Goal: Information Seeking & Learning: Check status

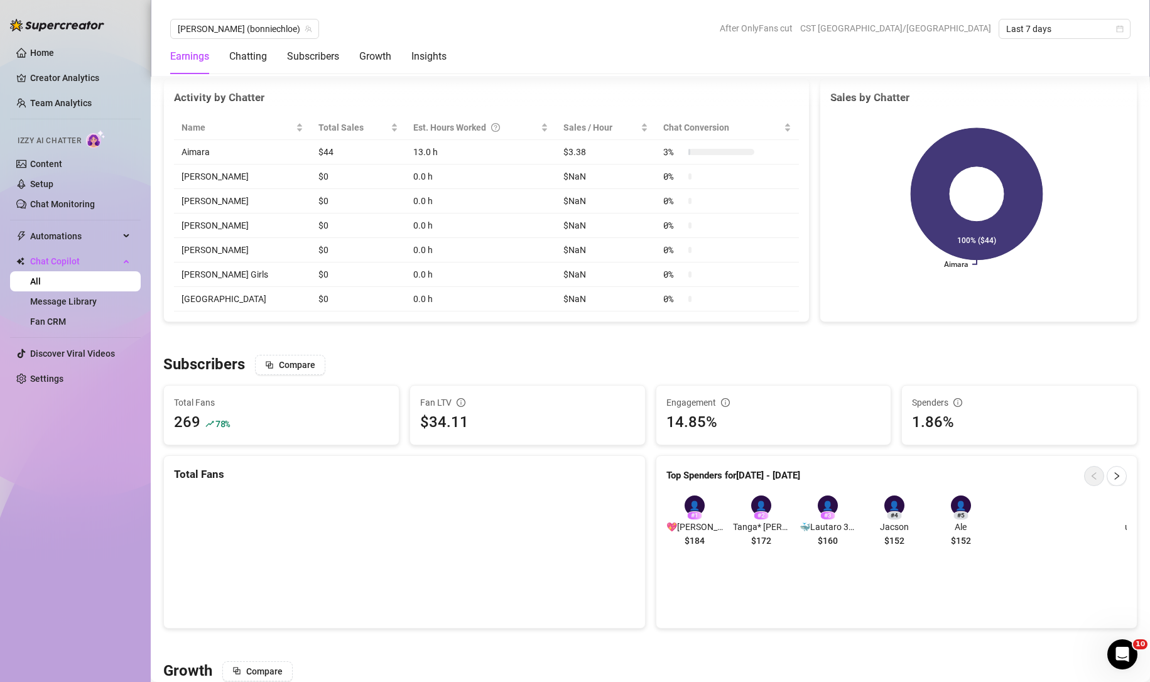
scroll to position [519, 0]
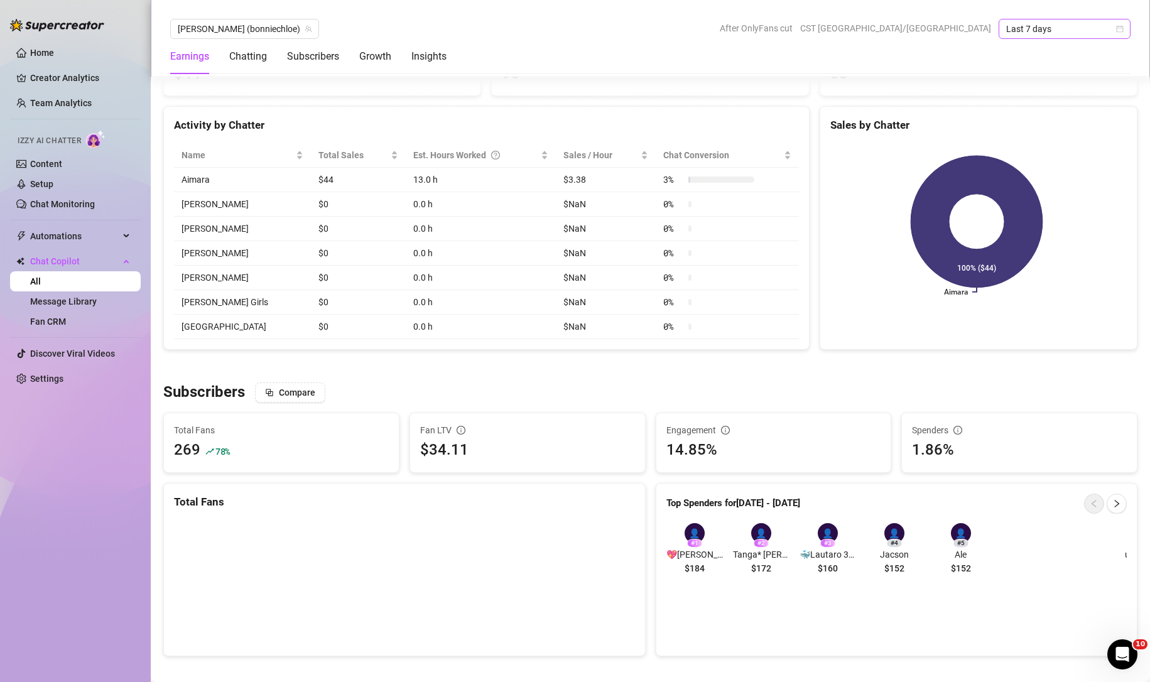
click at [1065, 32] on span "Last 7 days" at bounding box center [1064, 28] width 117 height 19
click at [1037, 130] on div "Custom date" at bounding box center [1064, 134] width 112 height 14
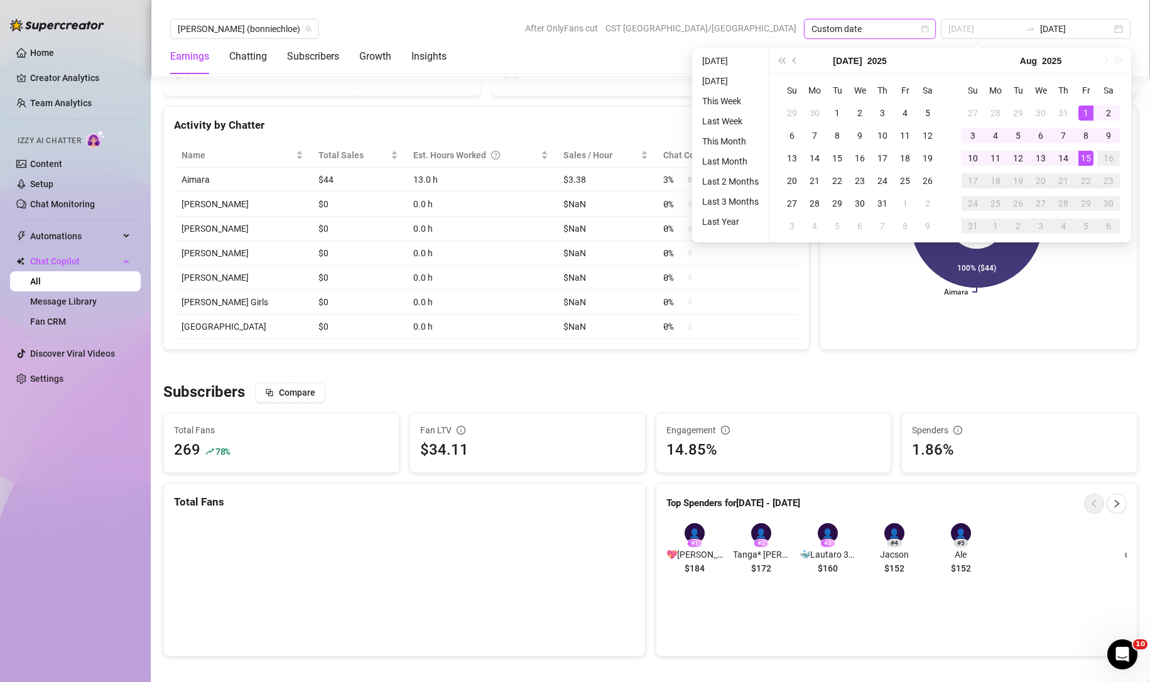
type input "[DATE]"
click at [1083, 110] on div "1" at bounding box center [1085, 112] width 15 height 15
type input "[DATE]"
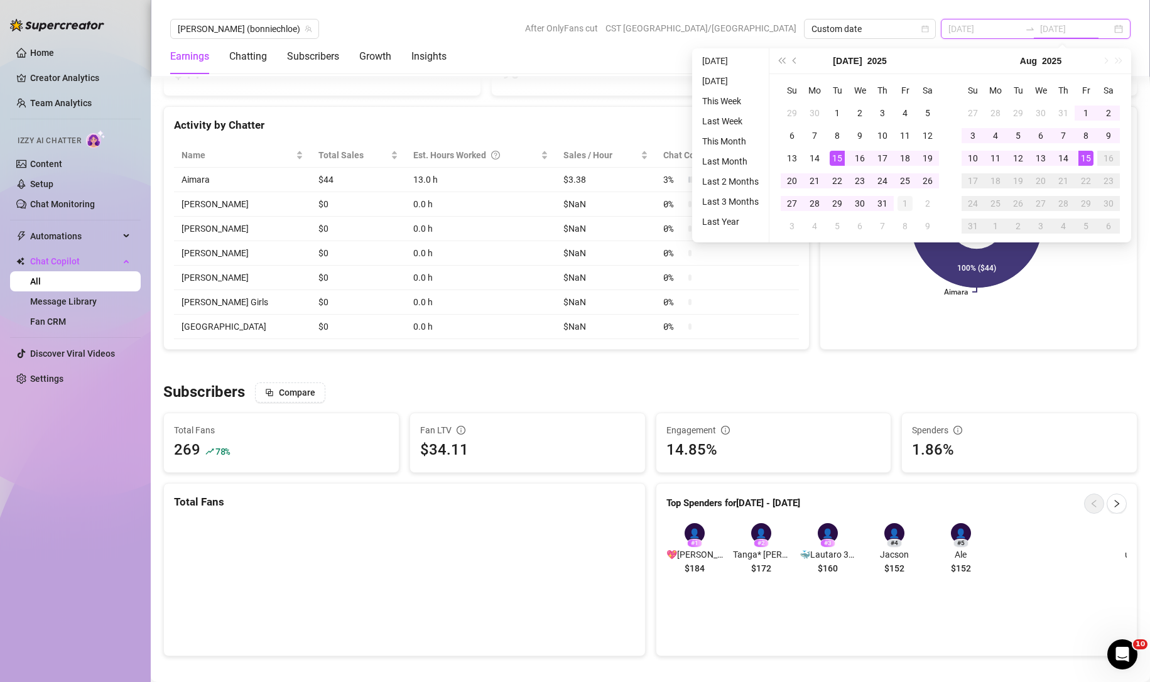
type input "[DATE]"
click at [1082, 158] on div "15" at bounding box center [1085, 158] width 15 height 15
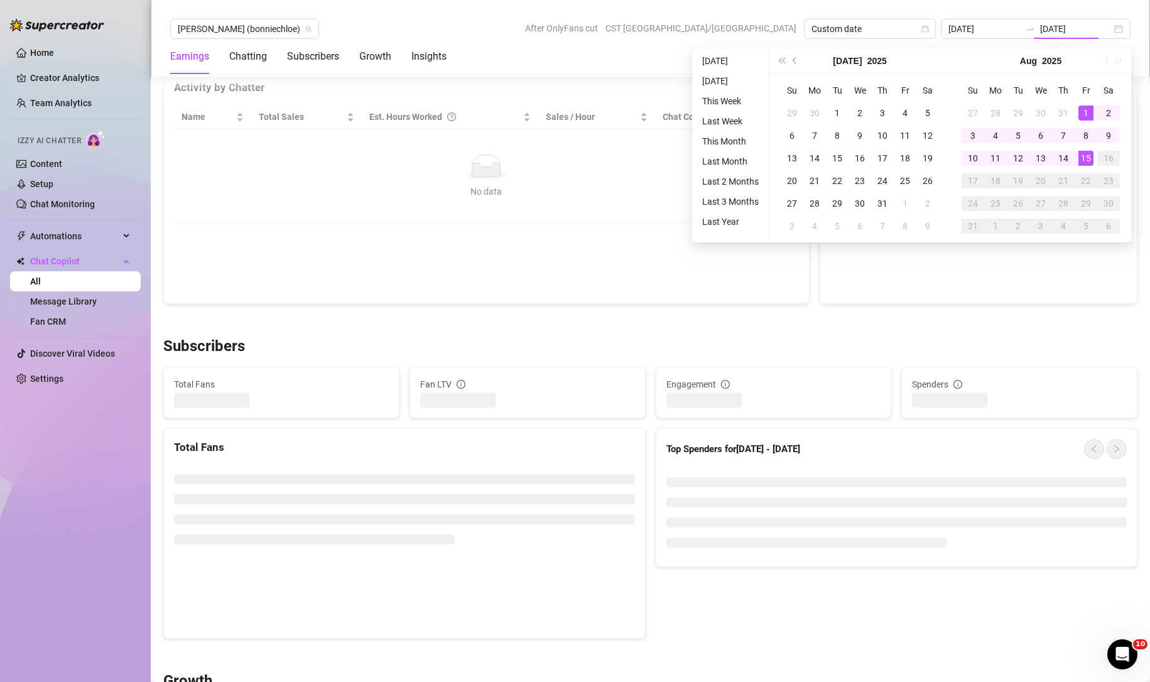
type input "[DATE]"
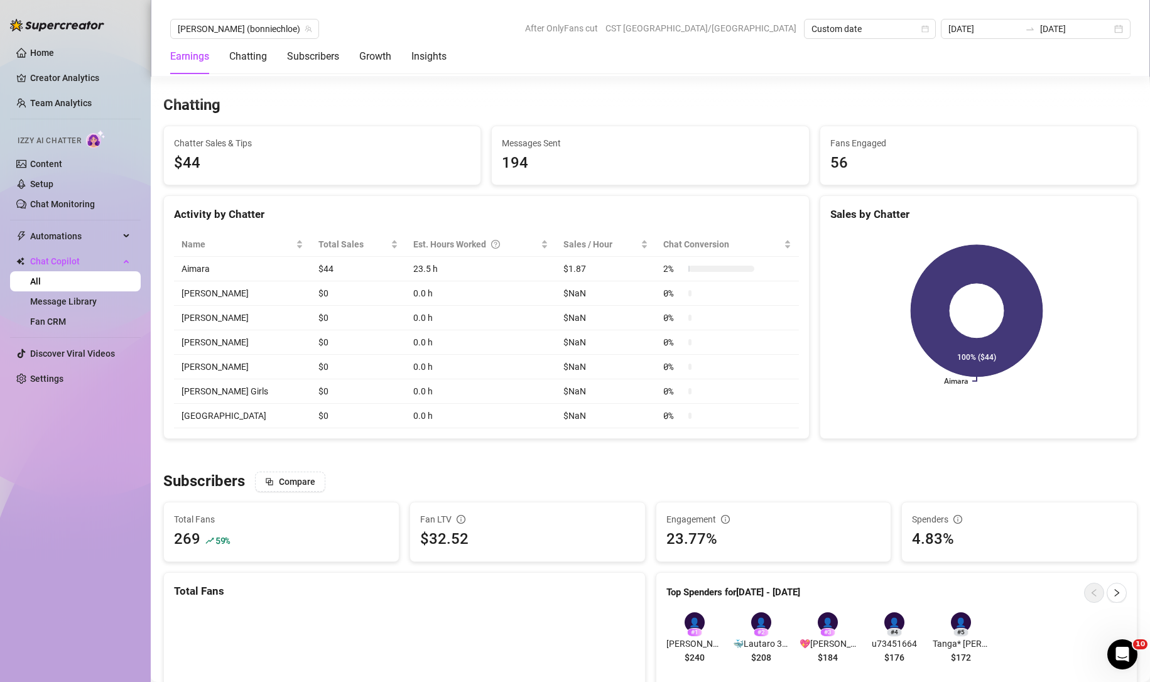
scroll to position [429, 0]
click at [600, 489] on div "Subscribers Compare" at bounding box center [650, 482] width 974 height 20
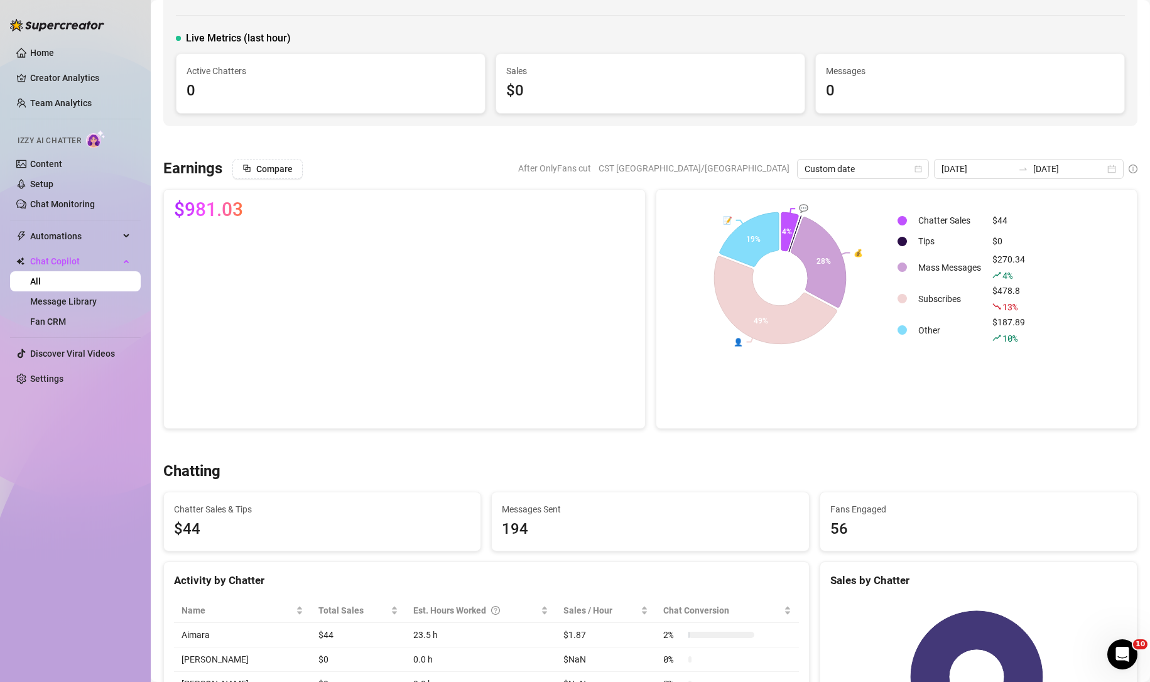
scroll to position [0, 0]
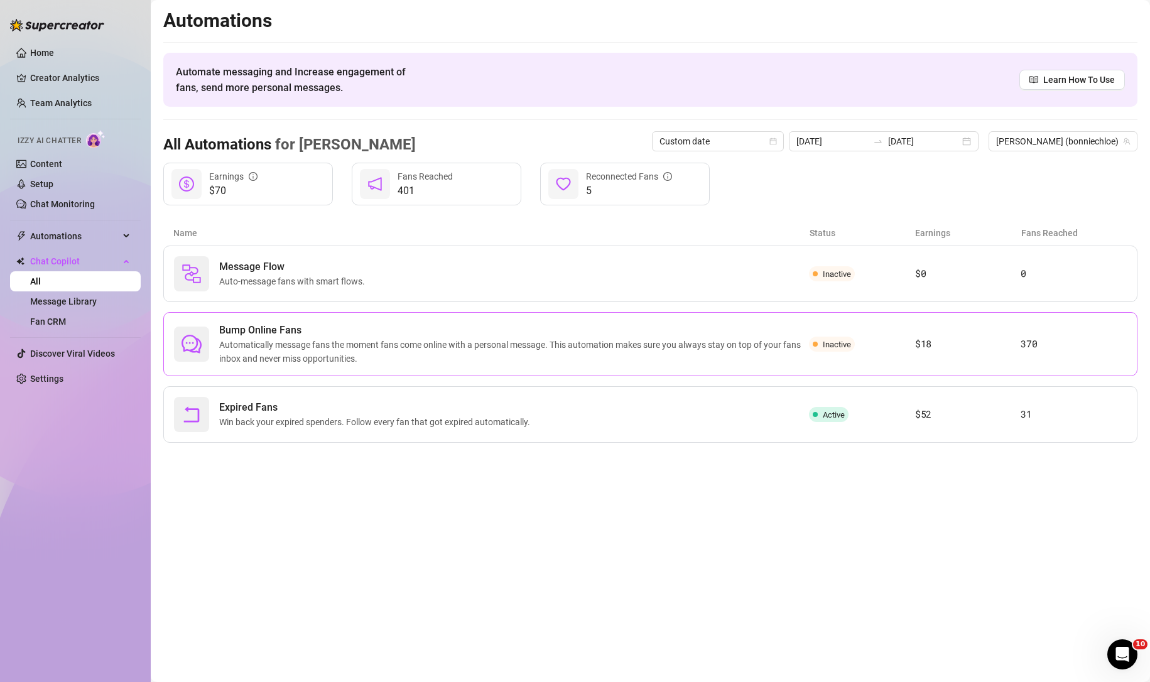
click at [402, 352] on span "Automatically message fans the moment fans come online with a personal message.…" at bounding box center [514, 352] width 590 height 28
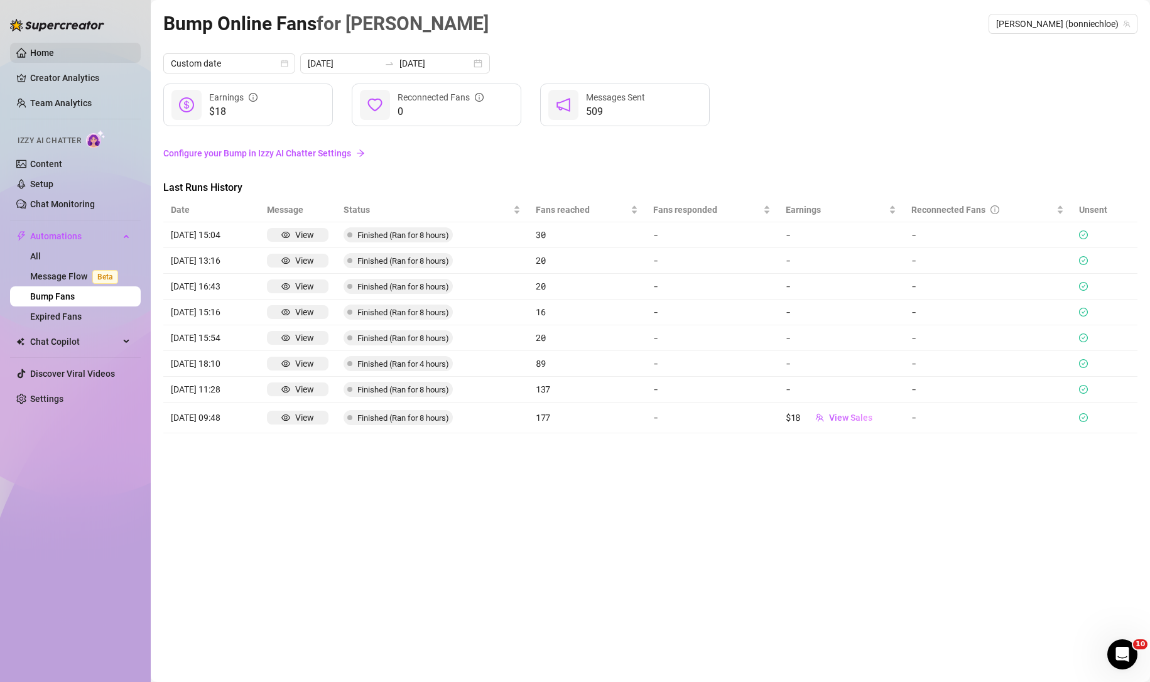
click at [54, 50] on link "Home" at bounding box center [42, 53] width 24 height 10
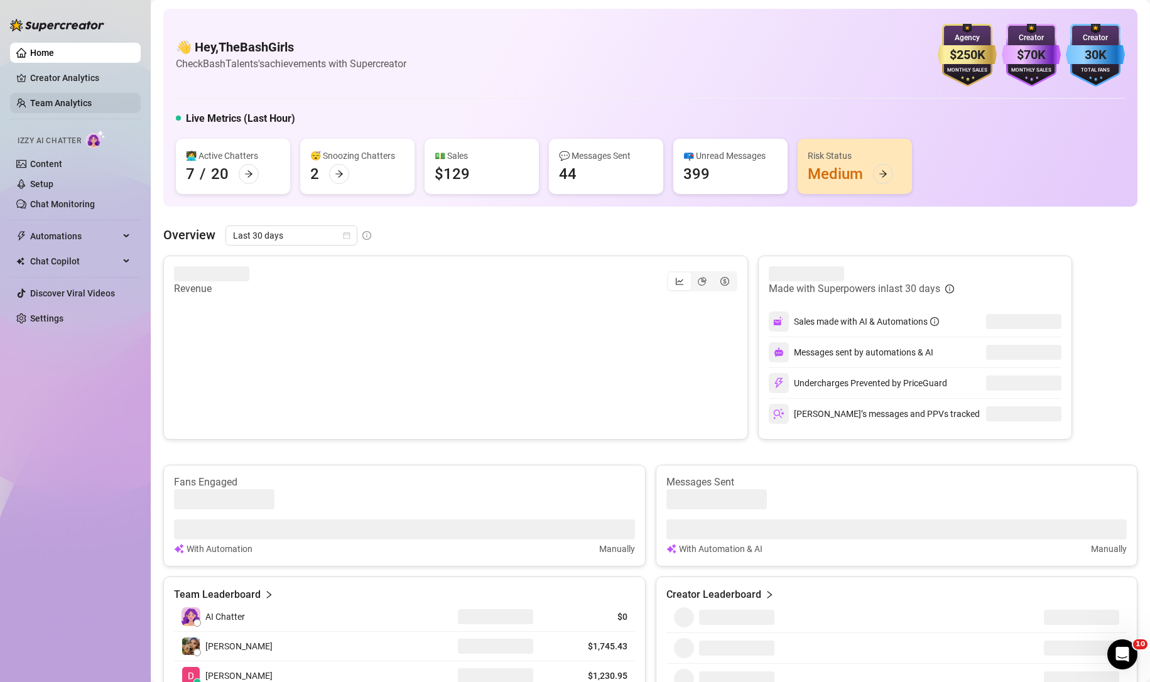
click at [84, 98] on link "Team Analytics" at bounding box center [61, 103] width 62 height 10
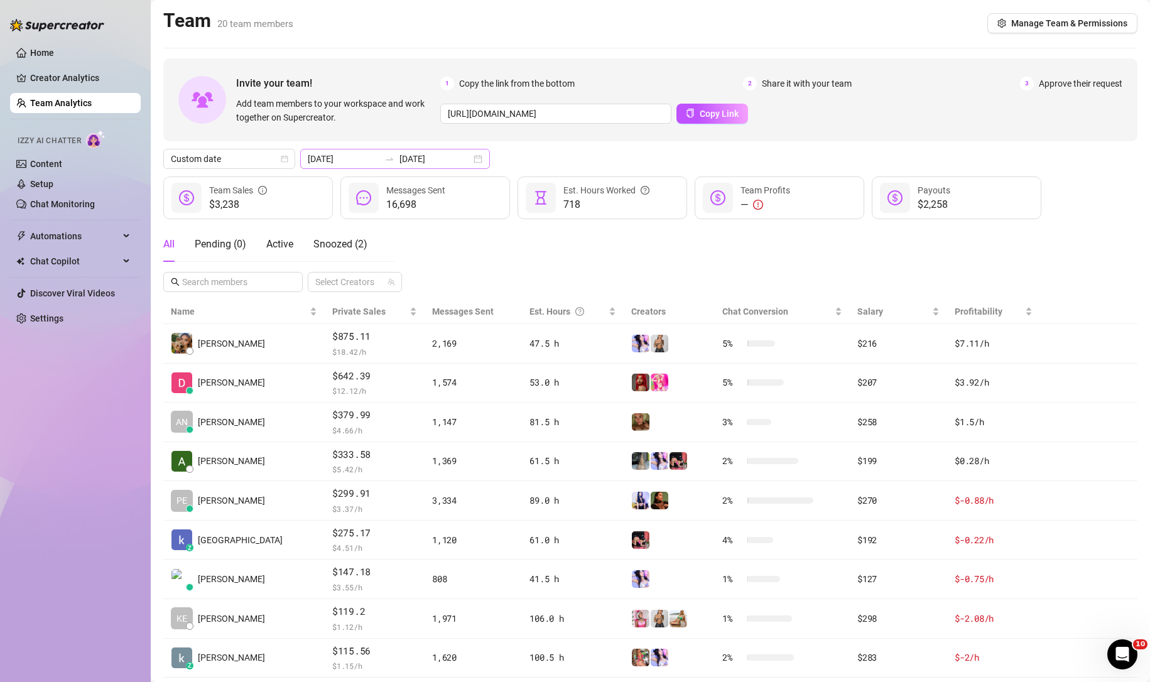
click at [379, 162] on div at bounding box center [389, 159] width 20 height 10
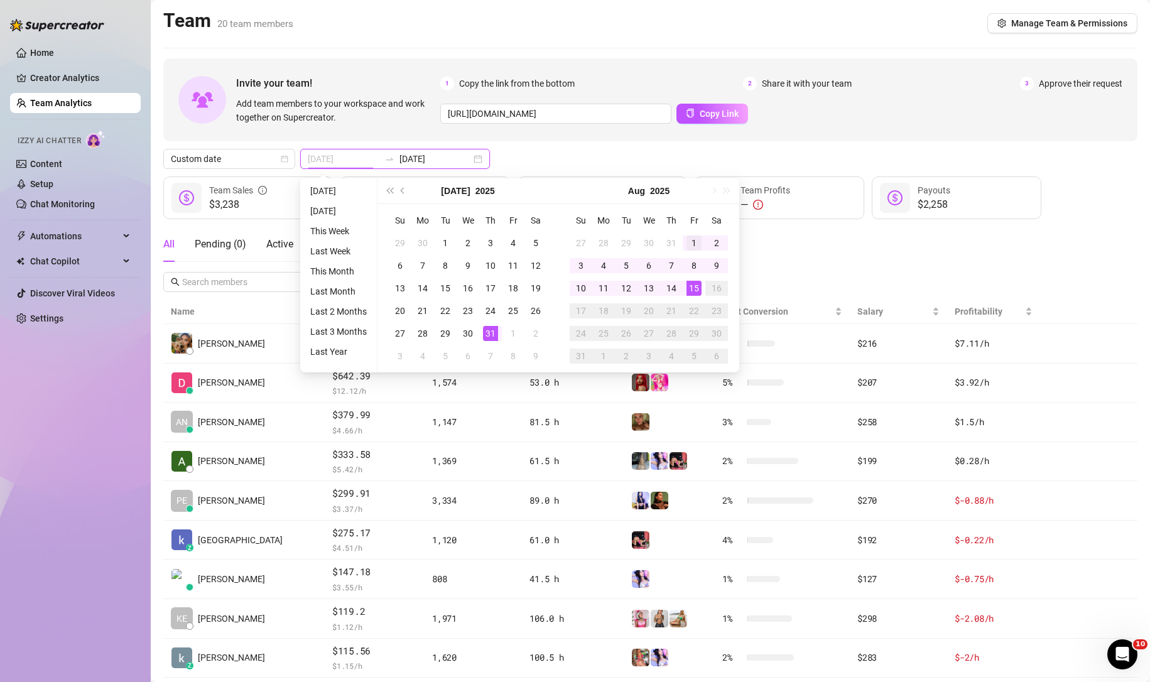
type input "[DATE]"
click at [693, 242] on div "1" at bounding box center [693, 242] width 15 height 15
type input "[DATE]"
click at [693, 286] on div "15" at bounding box center [693, 288] width 15 height 15
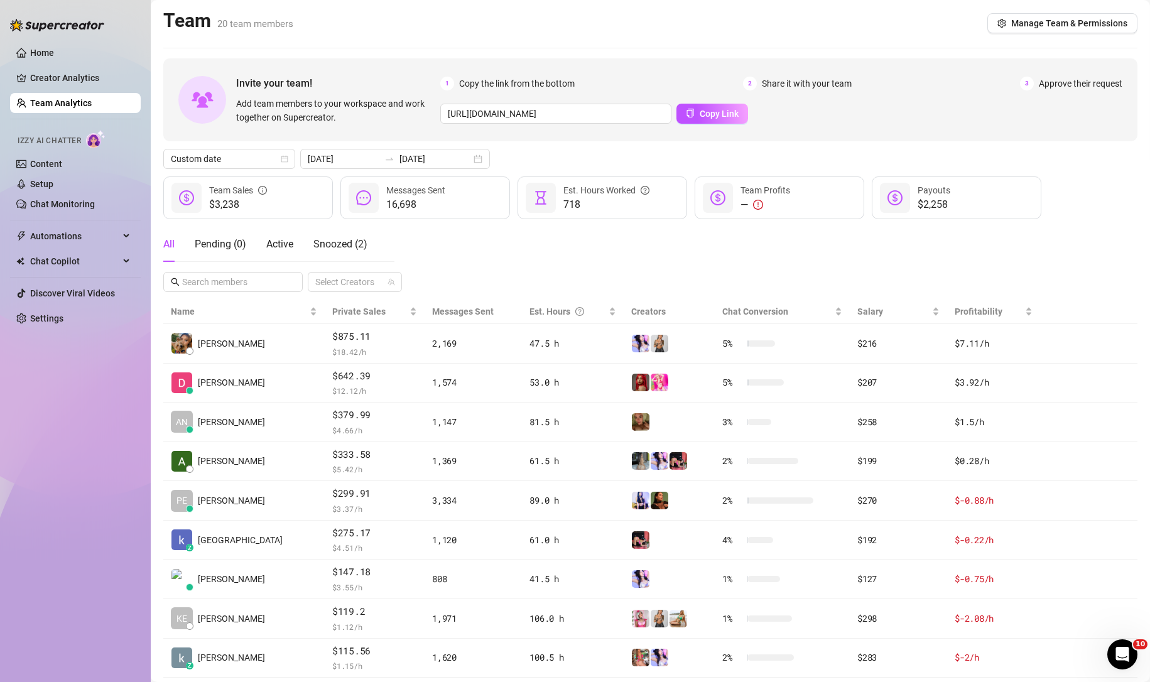
click at [1103, 264] on div "All Pending ( 0 ) Active Snoozed ( 2 ) Select Creators" at bounding box center [650, 259] width 974 height 65
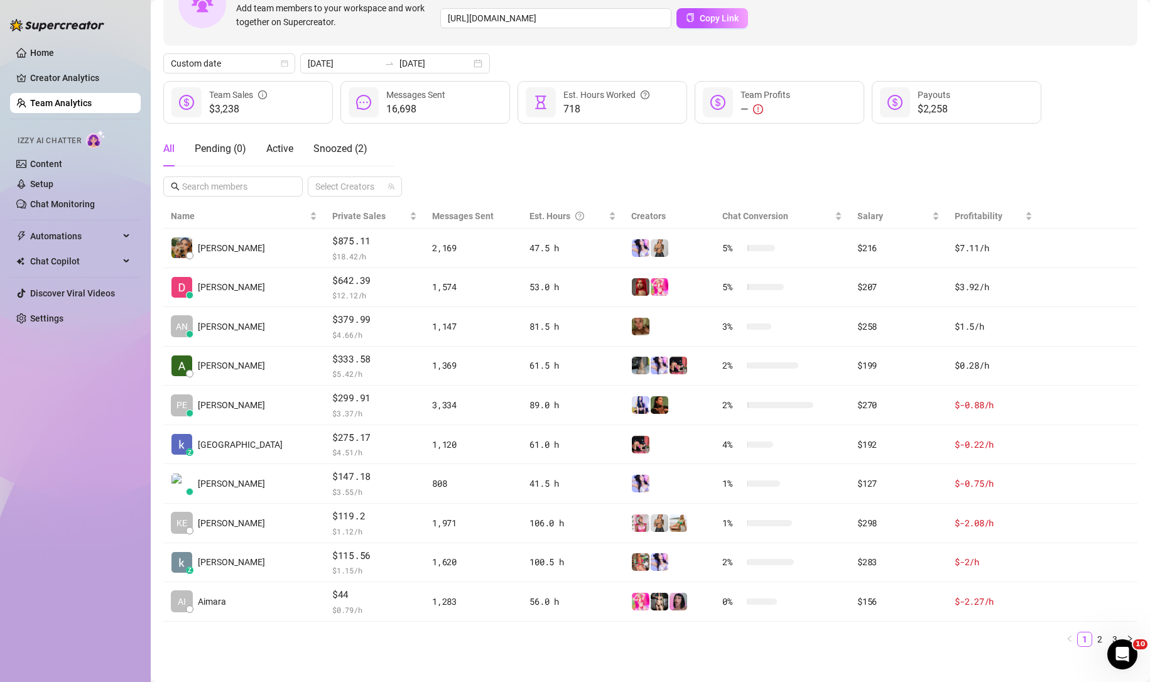
scroll to position [108, 0]
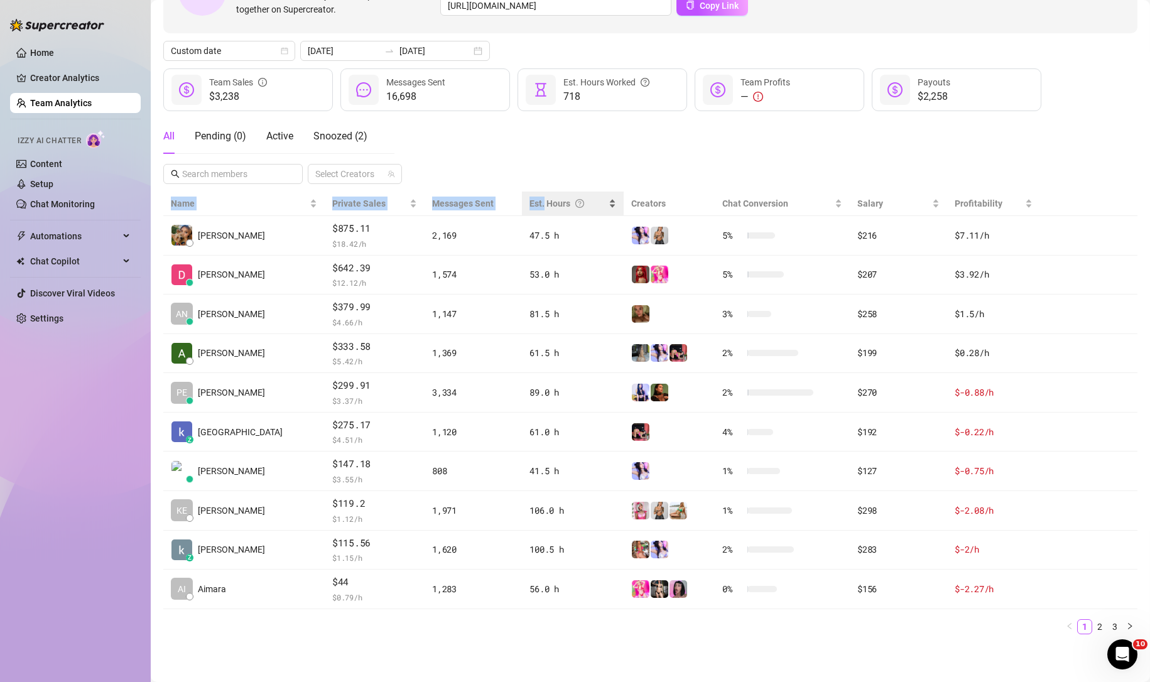
drag, startPoint x: 532, startPoint y: 188, endPoint x: 510, endPoint y: 205, distance: 27.8
click at [510, 205] on div "Invite your team! Add team members to your workspace and work together on Super…" at bounding box center [650, 297] width 974 height 694
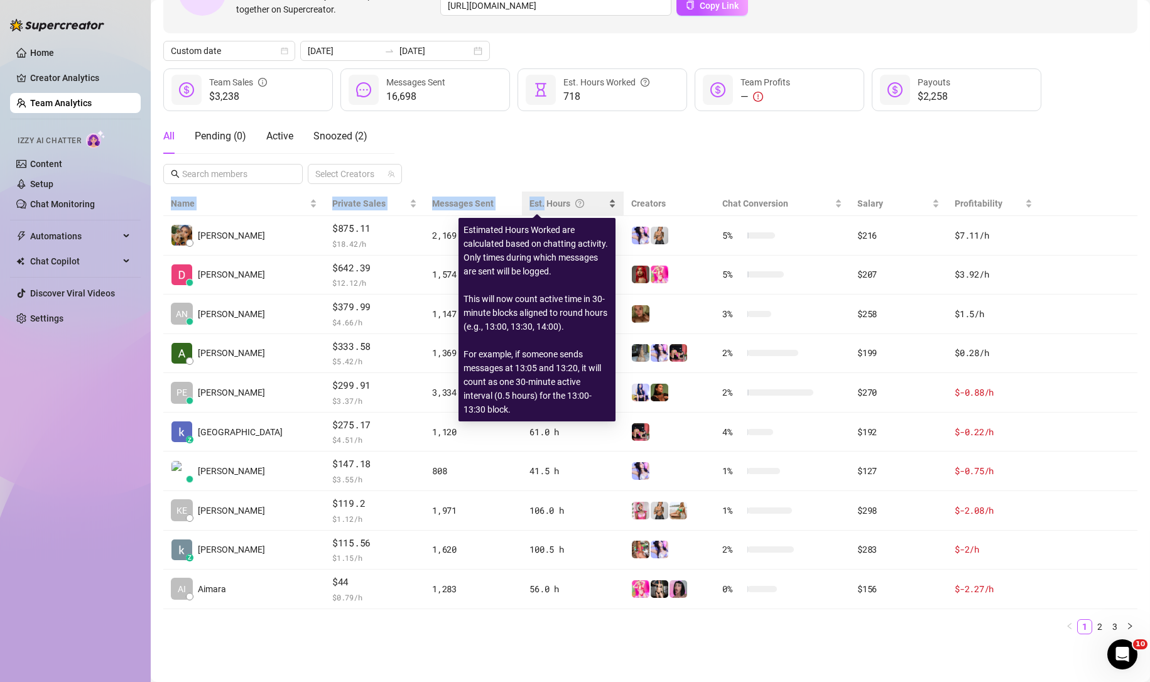
click at [529, 205] on div "Est. Hours" at bounding box center [567, 204] width 77 height 14
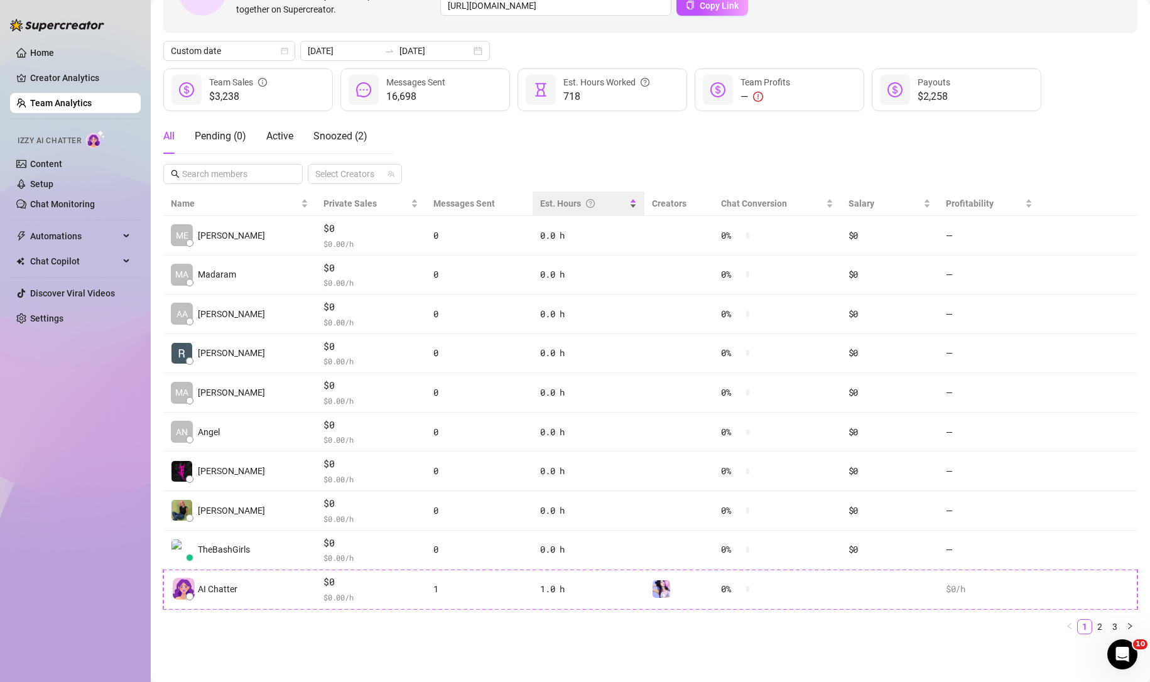
click at [510, 205] on th "Messages Sent" at bounding box center [479, 203] width 107 height 24
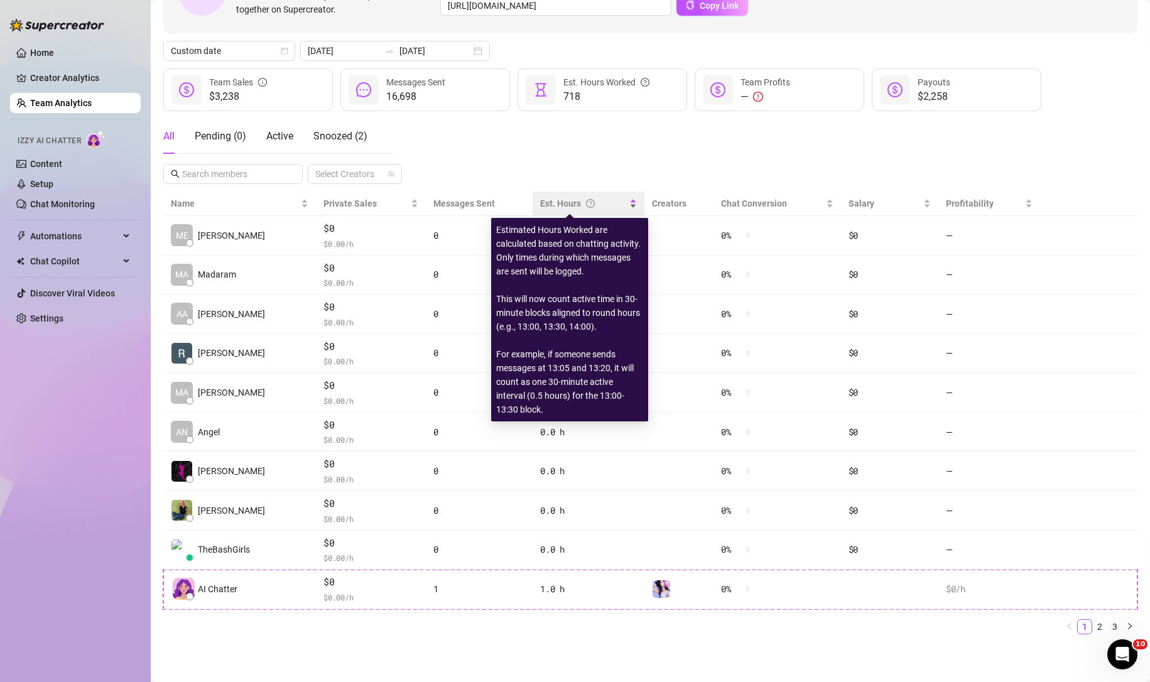
click at [546, 199] on div "Est. Hours" at bounding box center [583, 204] width 86 height 14
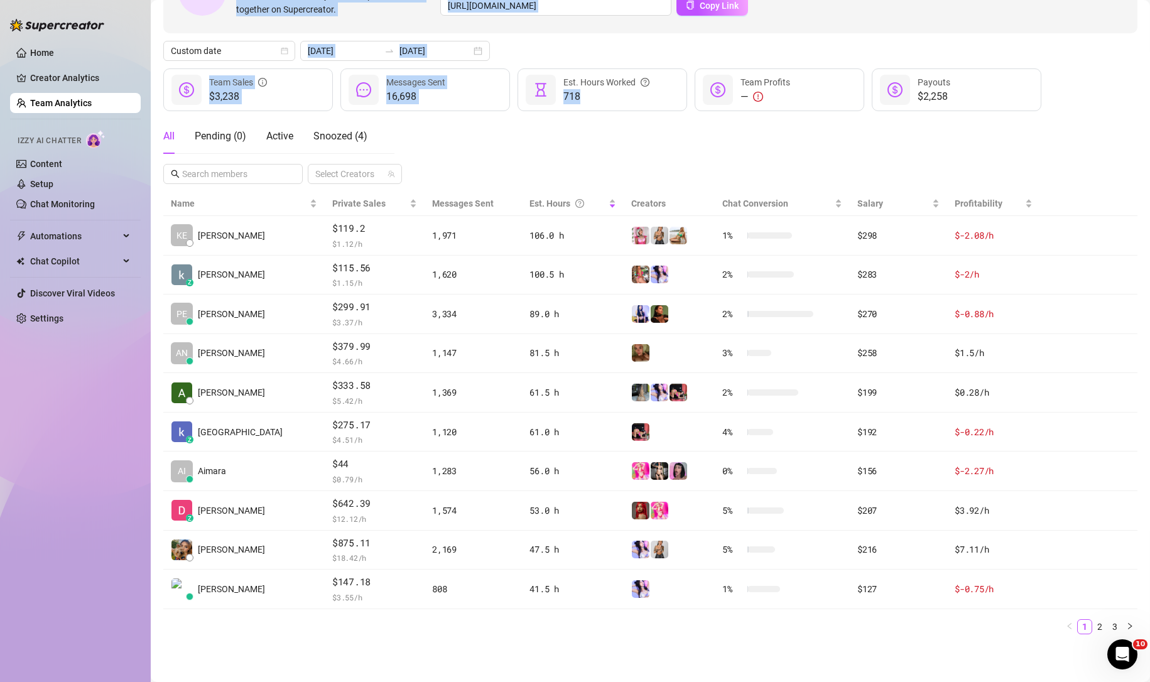
scroll to position [0, 0]
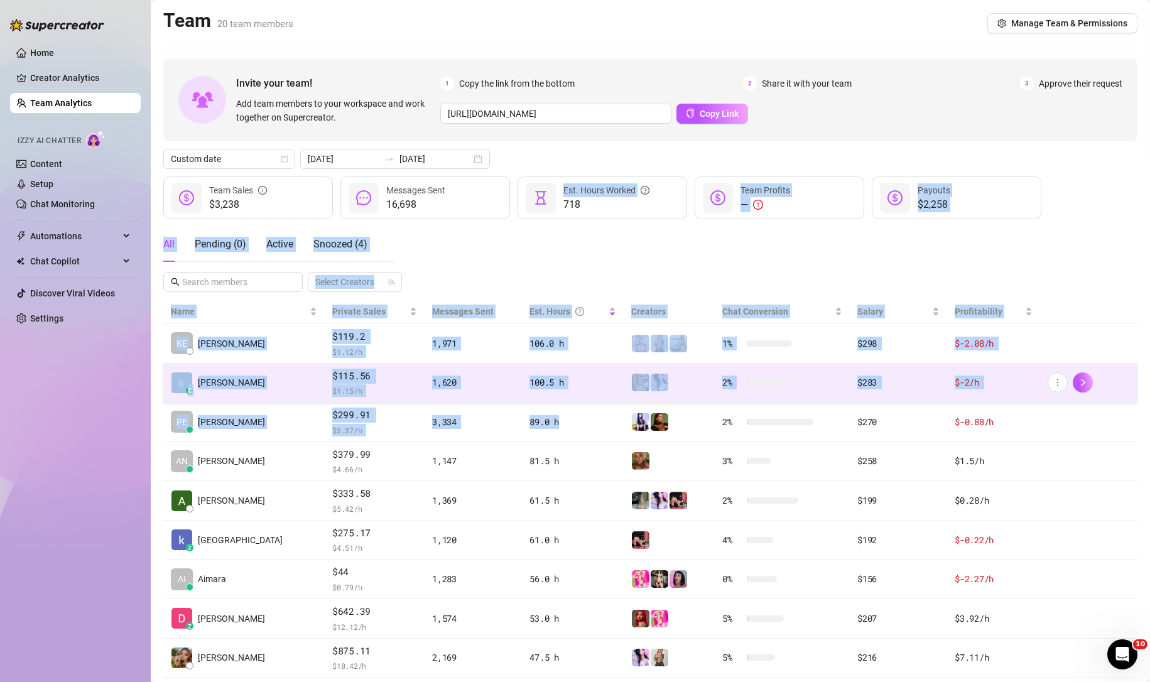
drag, startPoint x: 643, startPoint y: 100, endPoint x: 560, endPoint y: 398, distance: 309.5
click at [560, 398] on div "Invite your team! Add team members to your workspace and work together on Super…" at bounding box center [650, 405] width 974 height 694
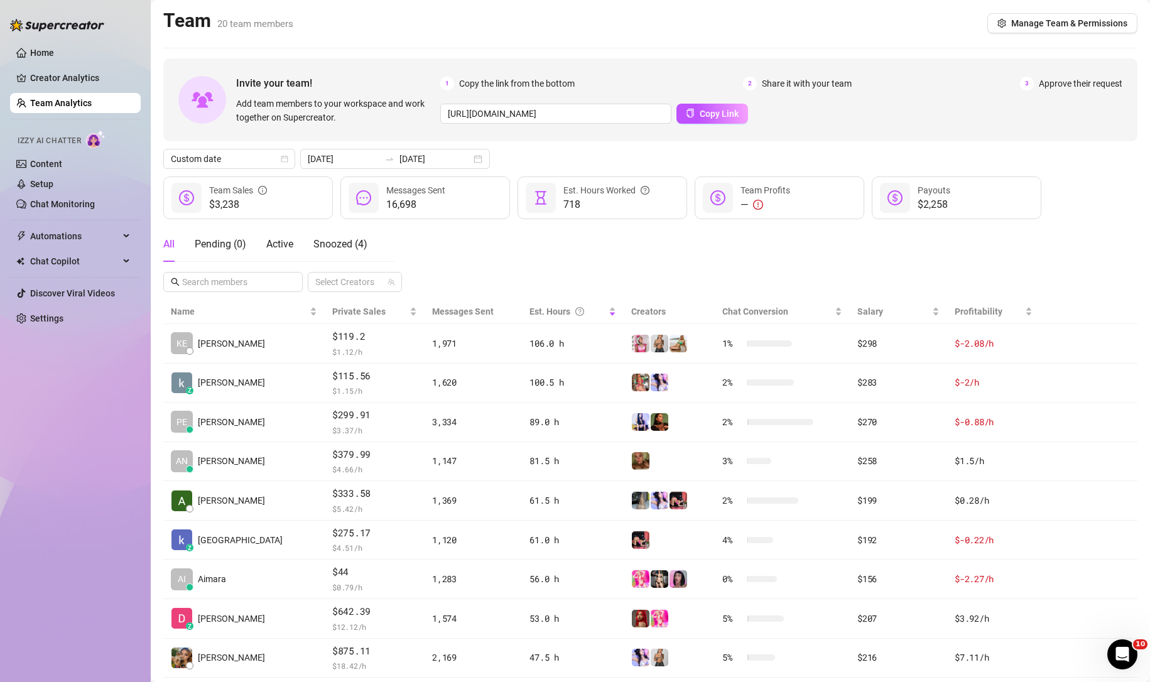
click at [945, 127] on div "Invite your team! Add team members to your workspace and work together on Super…" at bounding box center [650, 99] width 974 height 83
